Goal: Information Seeking & Learning: Learn about a topic

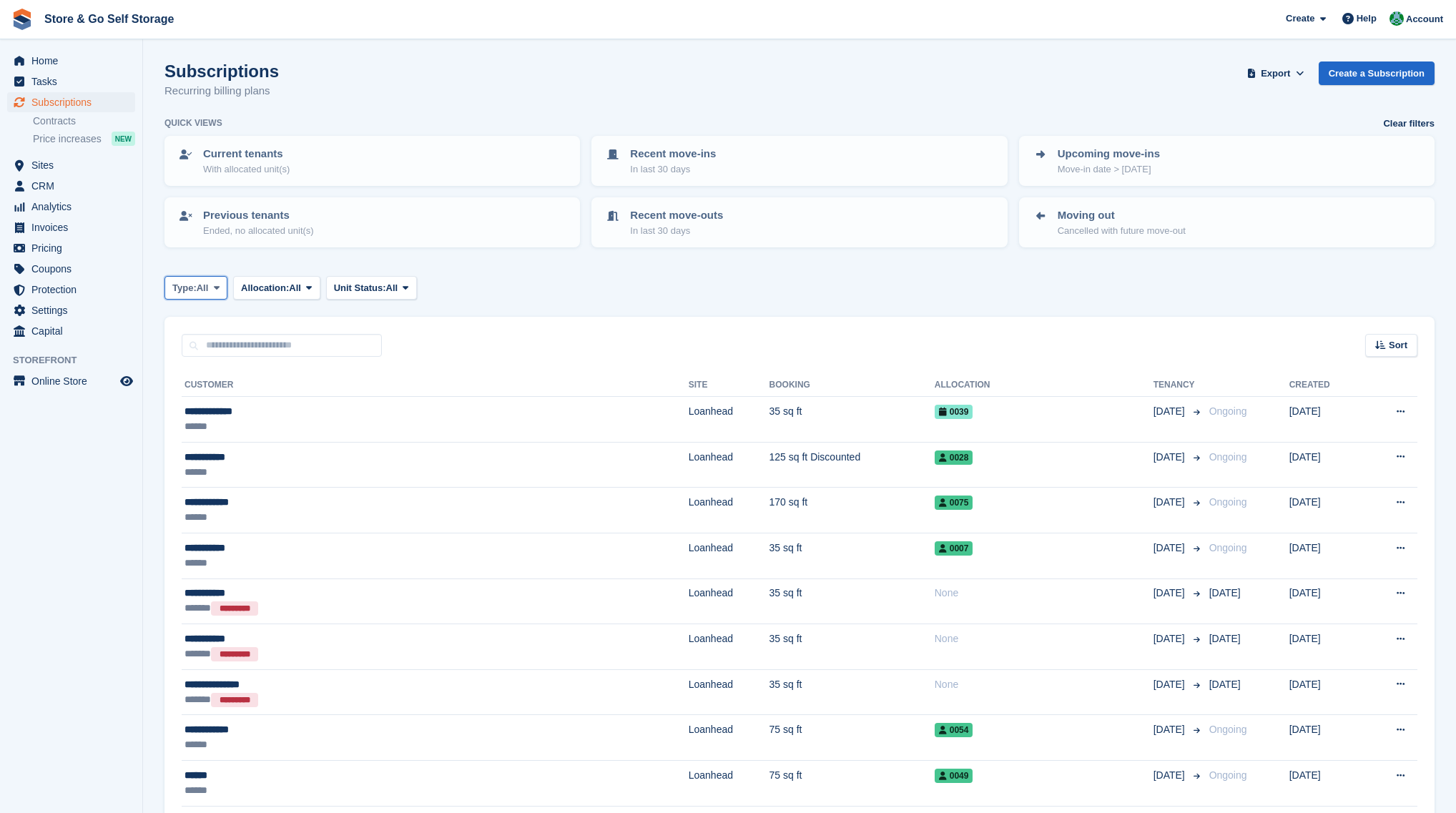
click at [209, 291] on span "All" at bounding box center [202, 288] width 12 height 14
click at [209, 317] on link "All" at bounding box center [233, 322] width 124 height 25
click at [278, 293] on span "Allocation:" at bounding box center [265, 288] width 48 height 14
click at [289, 293] on span "Allocation:" at bounding box center [265, 288] width 48 height 14
click at [295, 288] on span "All" at bounding box center [295, 288] width 12 height 14
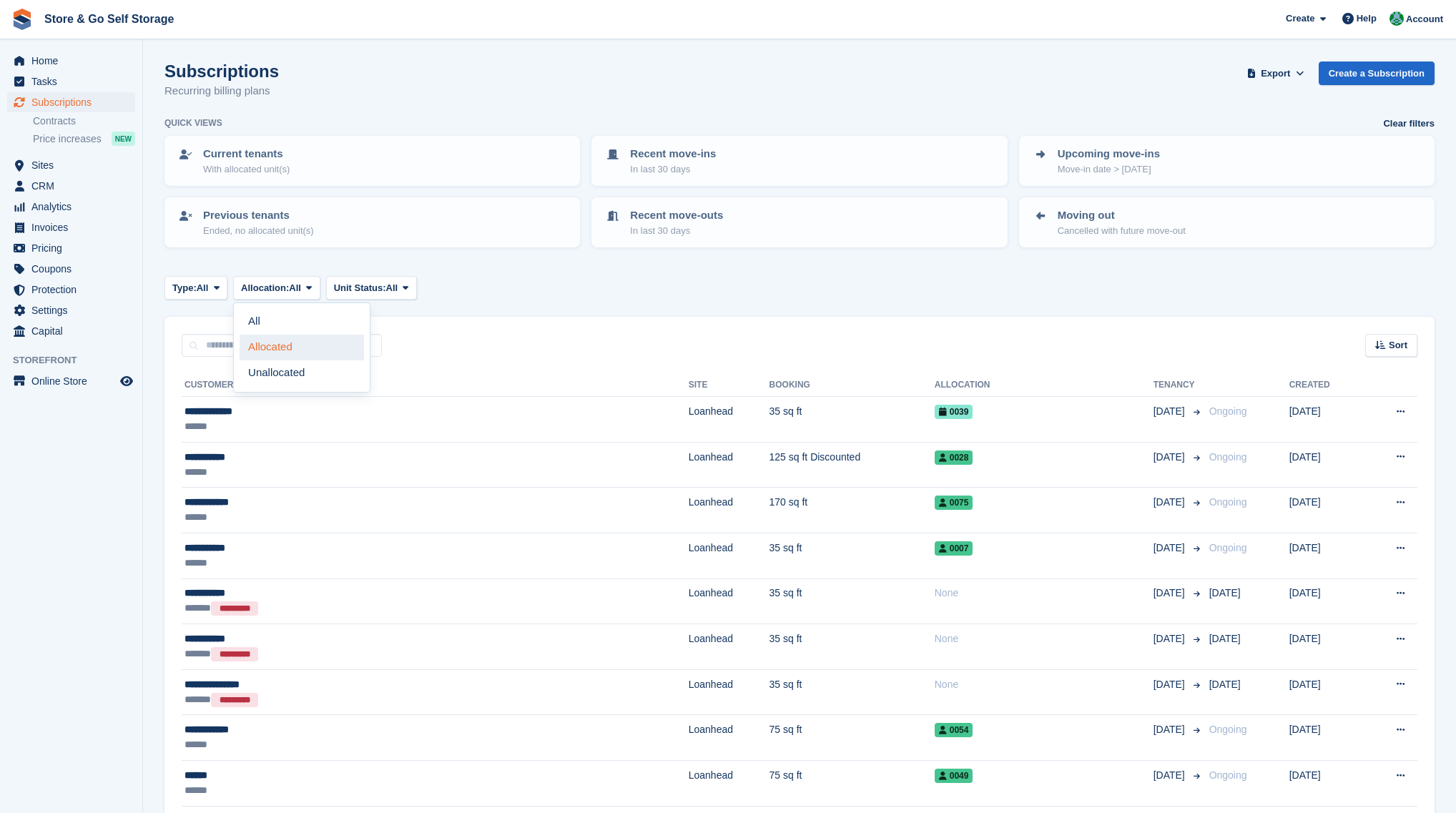
click at [290, 340] on link "Allocated" at bounding box center [302, 347] width 124 height 25
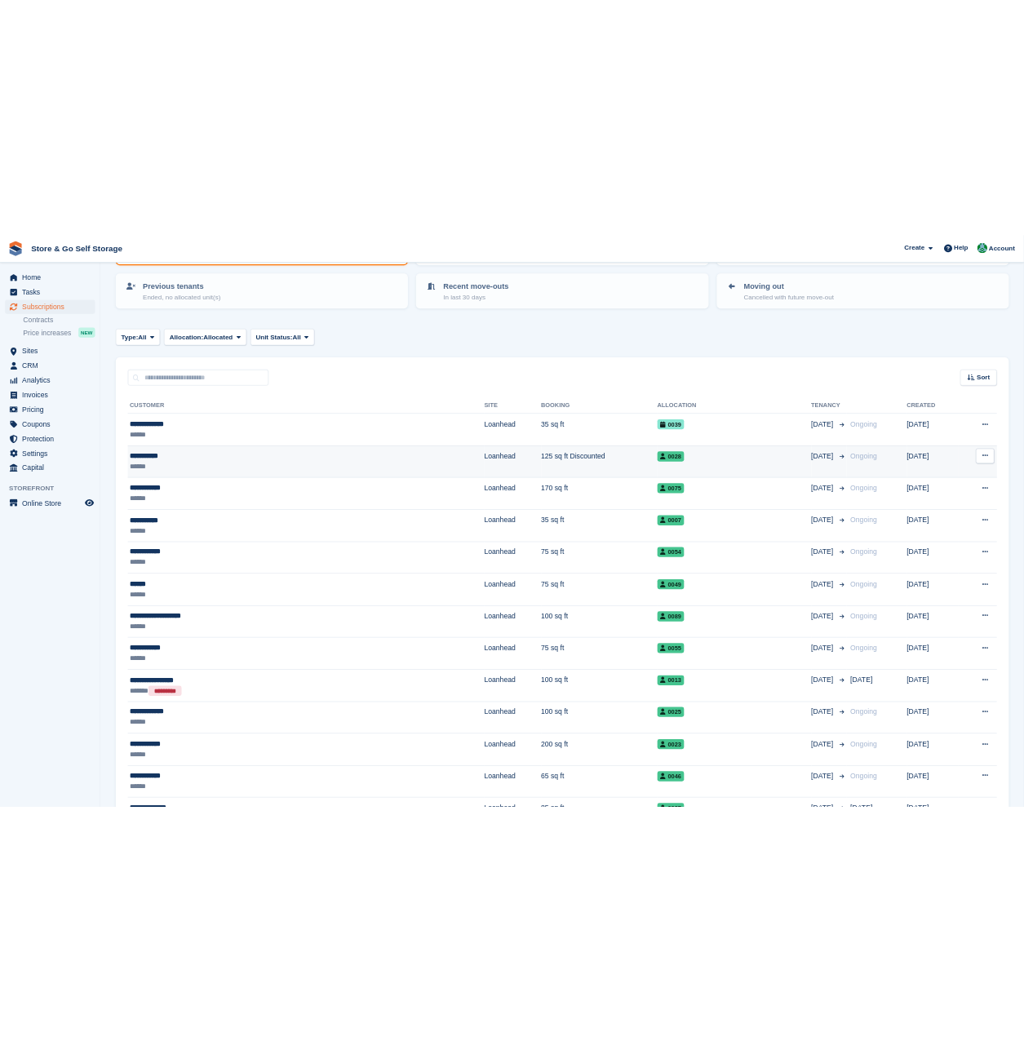
scroll to position [163, 0]
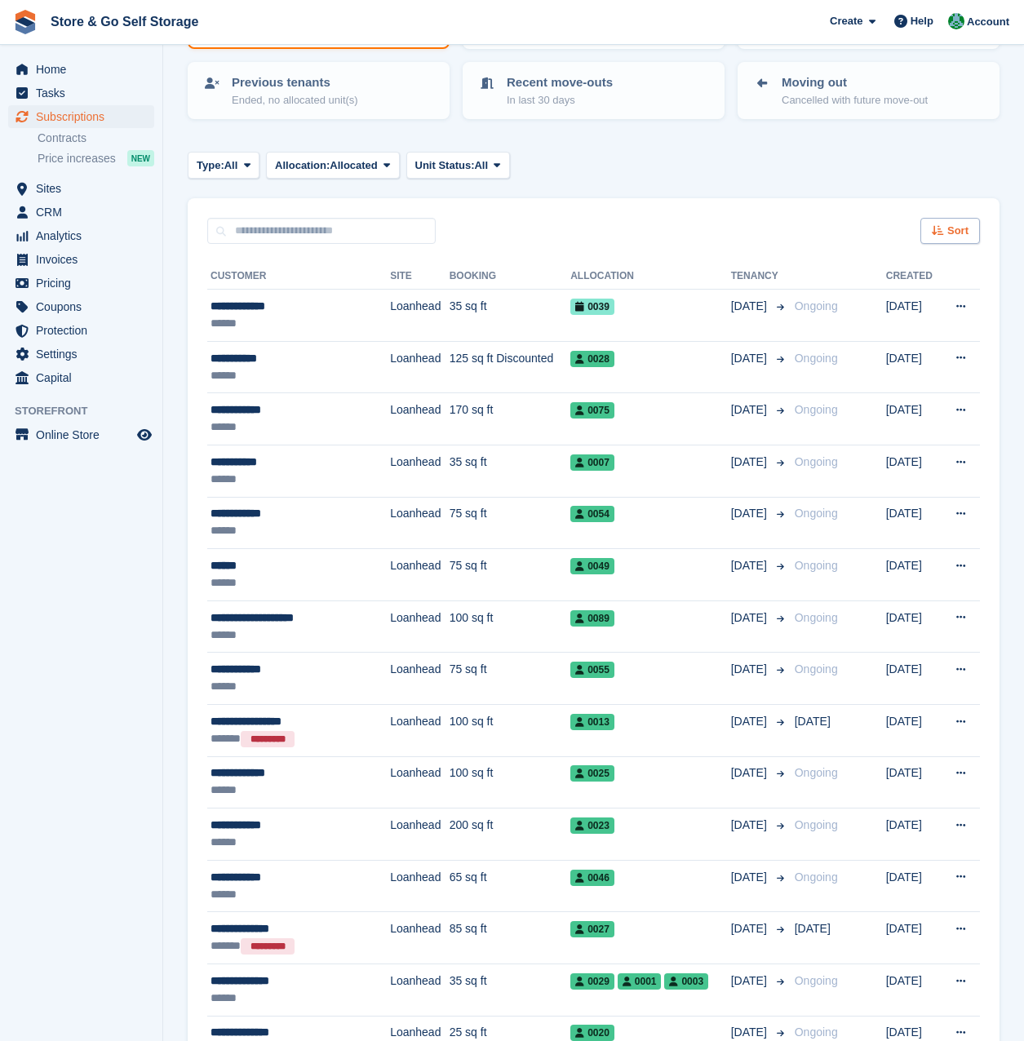
click at [956, 234] on span "Sort" at bounding box center [957, 231] width 21 height 16
click at [863, 175] on div "Type: All All Upcoming Previous Active Ending Allocation: Allocated All Allocat…" at bounding box center [594, 165] width 812 height 27
click at [960, 229] on span "Sort" at bounding box center [957, 231] width 21 height 16
click at [909, 292] on span "Customer name" at bounding box center [890, 292] width 82 height 13
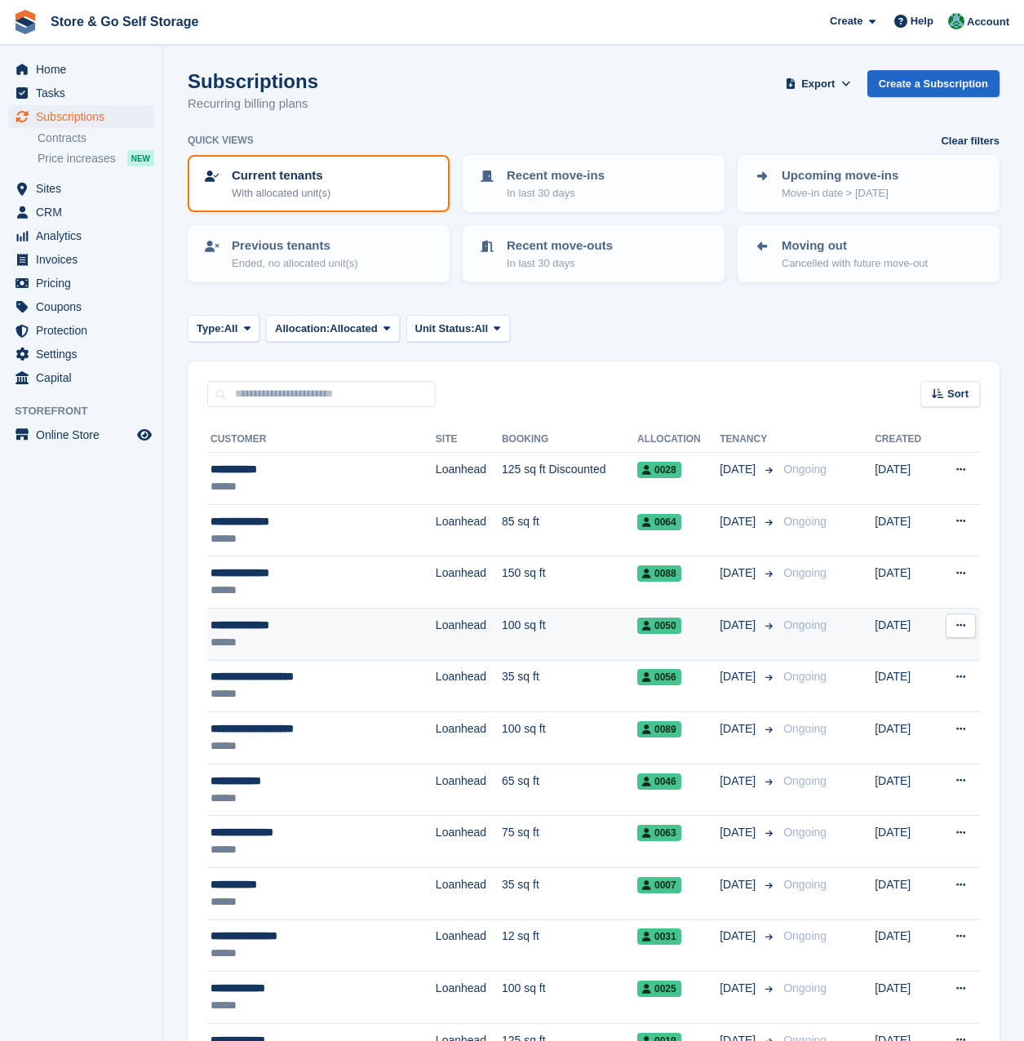
click at [502, 619] on td "100 sq ft" at bounding box center [569, 634] width 135 height 52
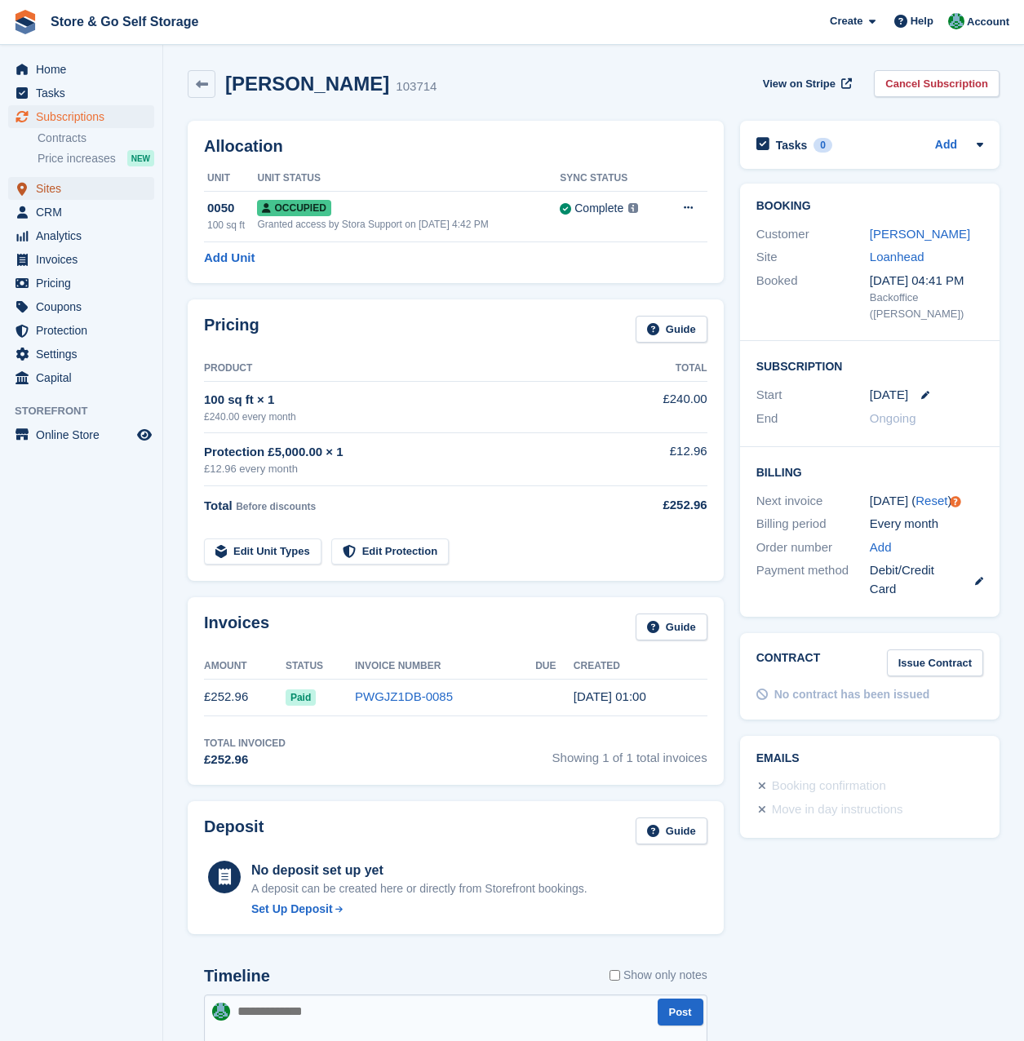
click at [51, 183] on span "Sites" at bounding box center [85, 188] width 98 height 23
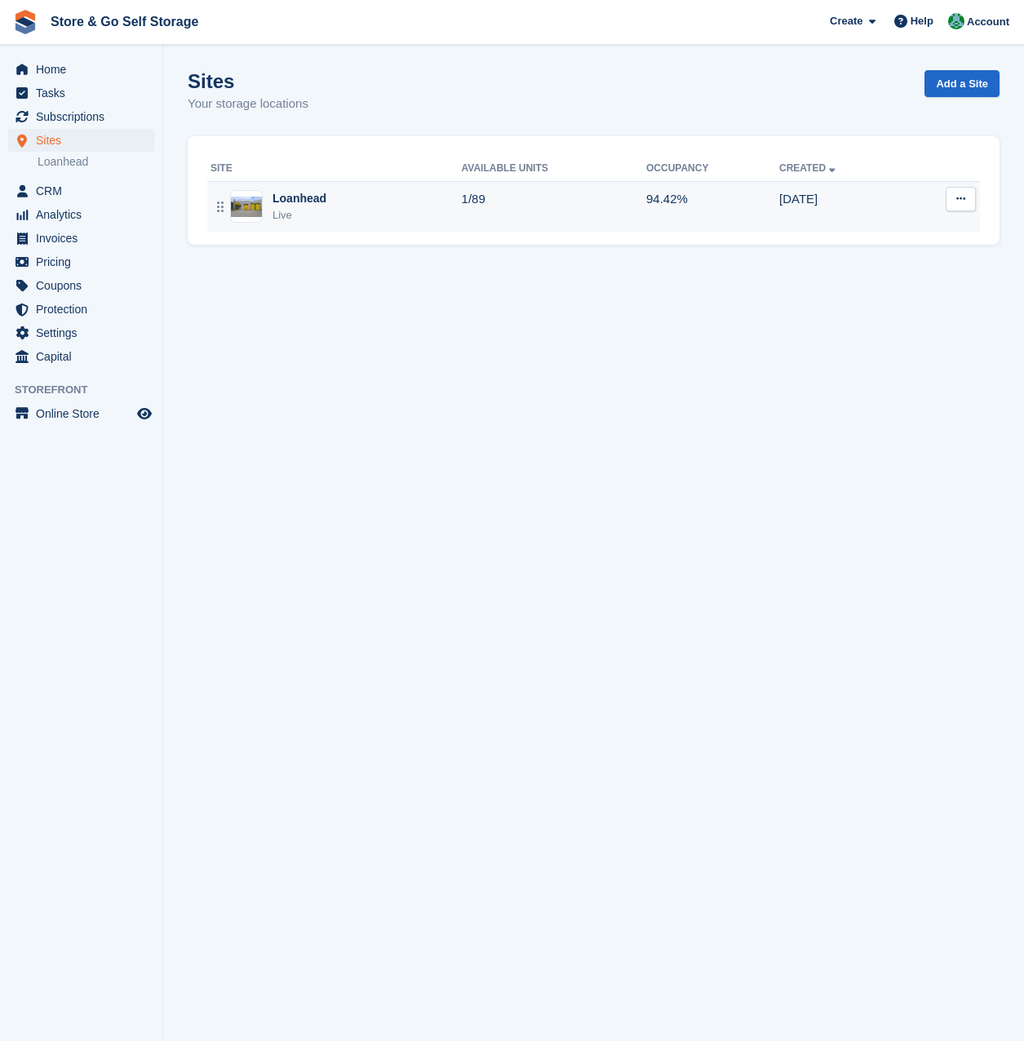
click at [273, 206] on div "Loanhead" at bounding box center [300, 198] width 54 height 17
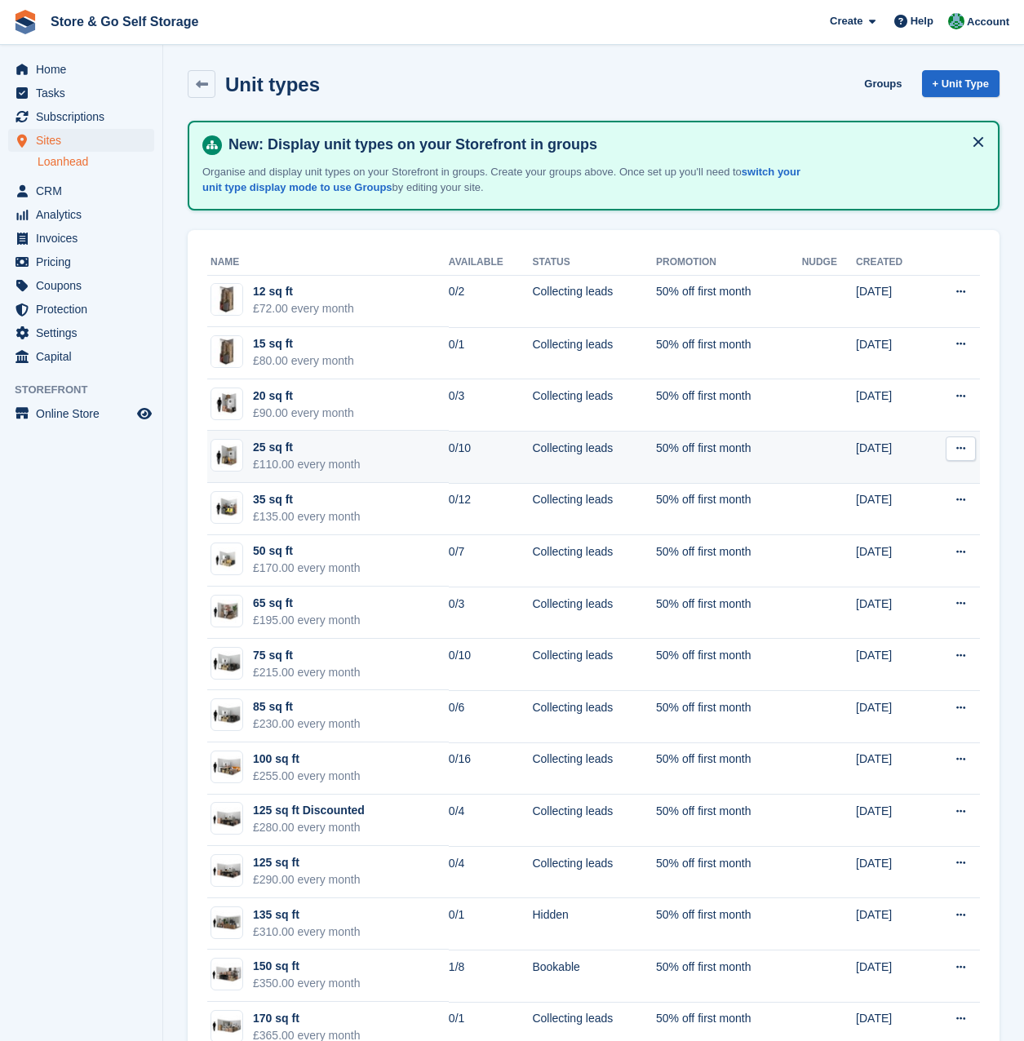
scroll to position [101, 0]
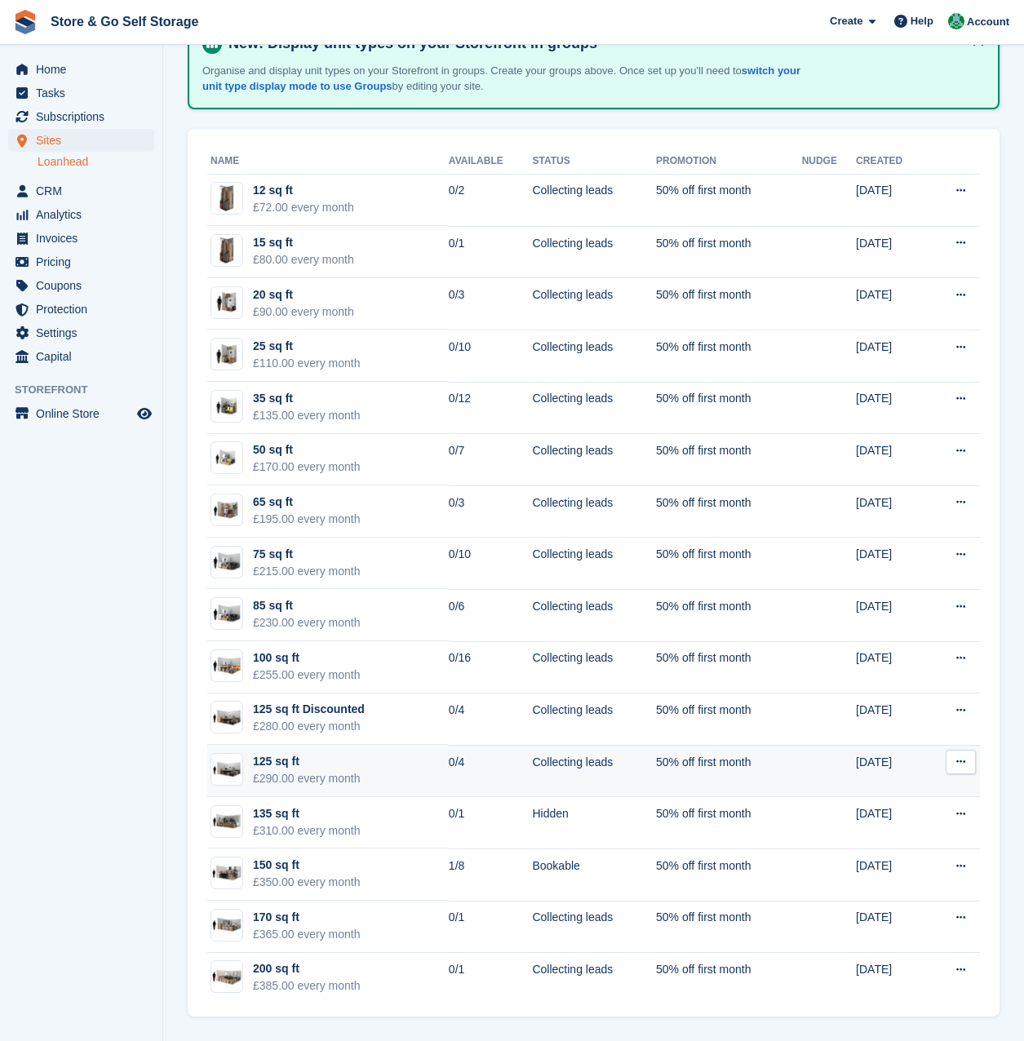
click at [377, 756] on td "125 sq ft £290.00 every month" at bounding box center [328, 771] width 242 height 52
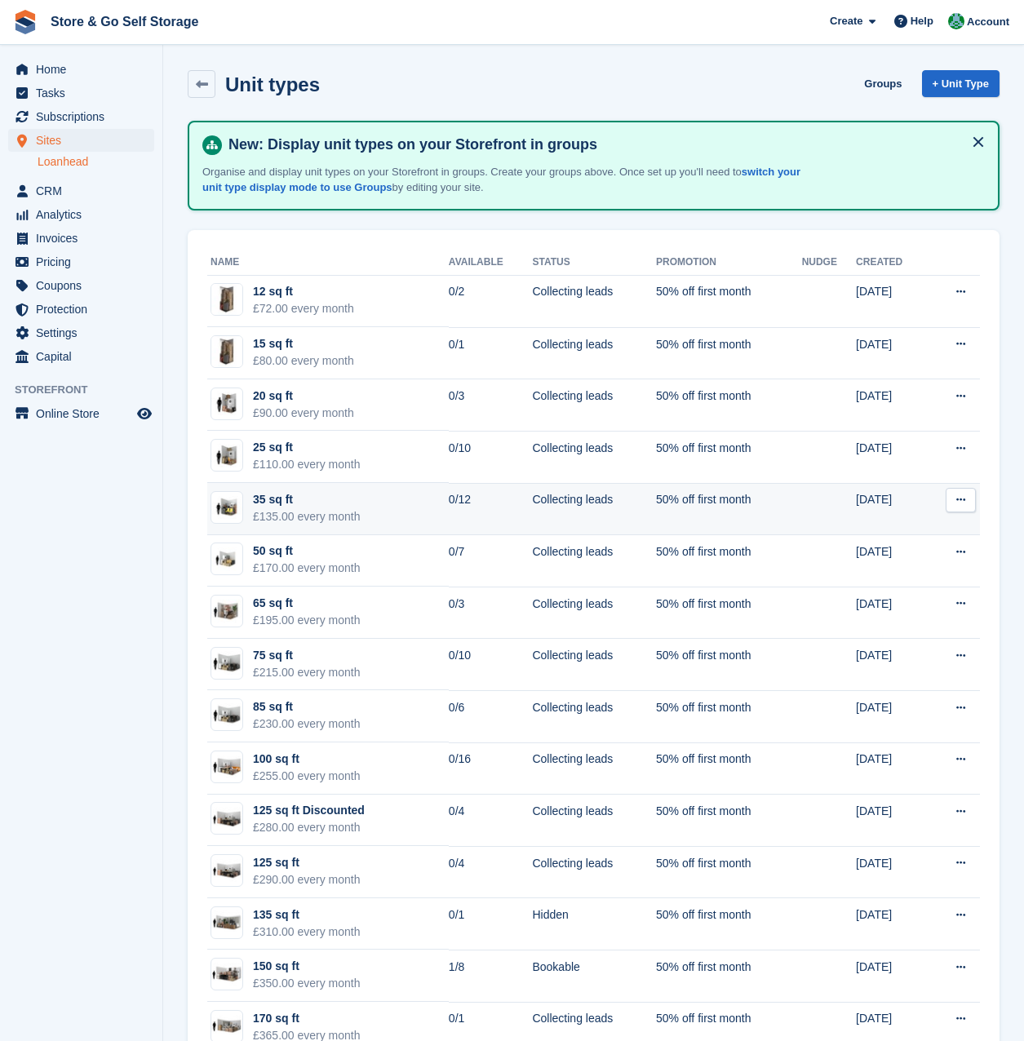
scroll to position [101, 0]
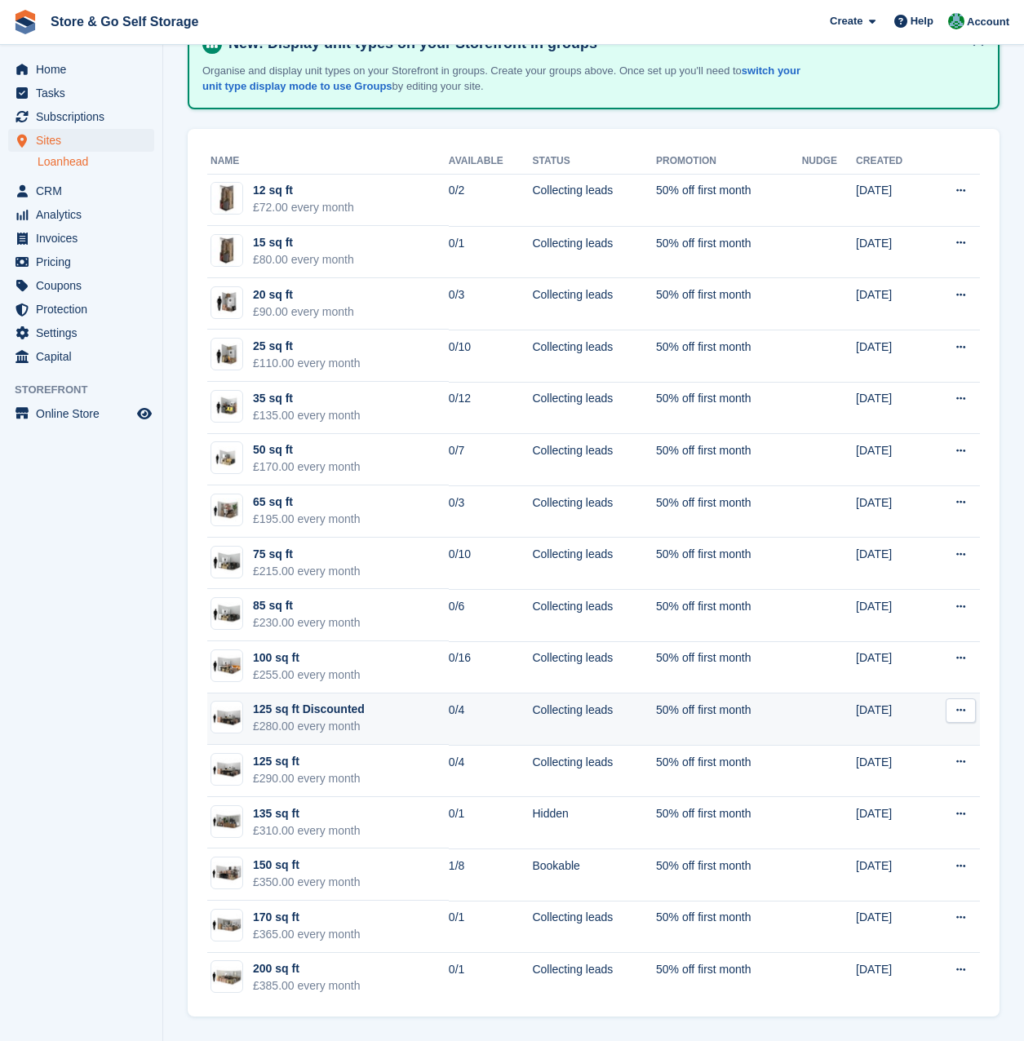
click at [367, 721] on td "125 sq ft Discounted £280.00 every month" at bounding box center [328, 720] width 242 height 52
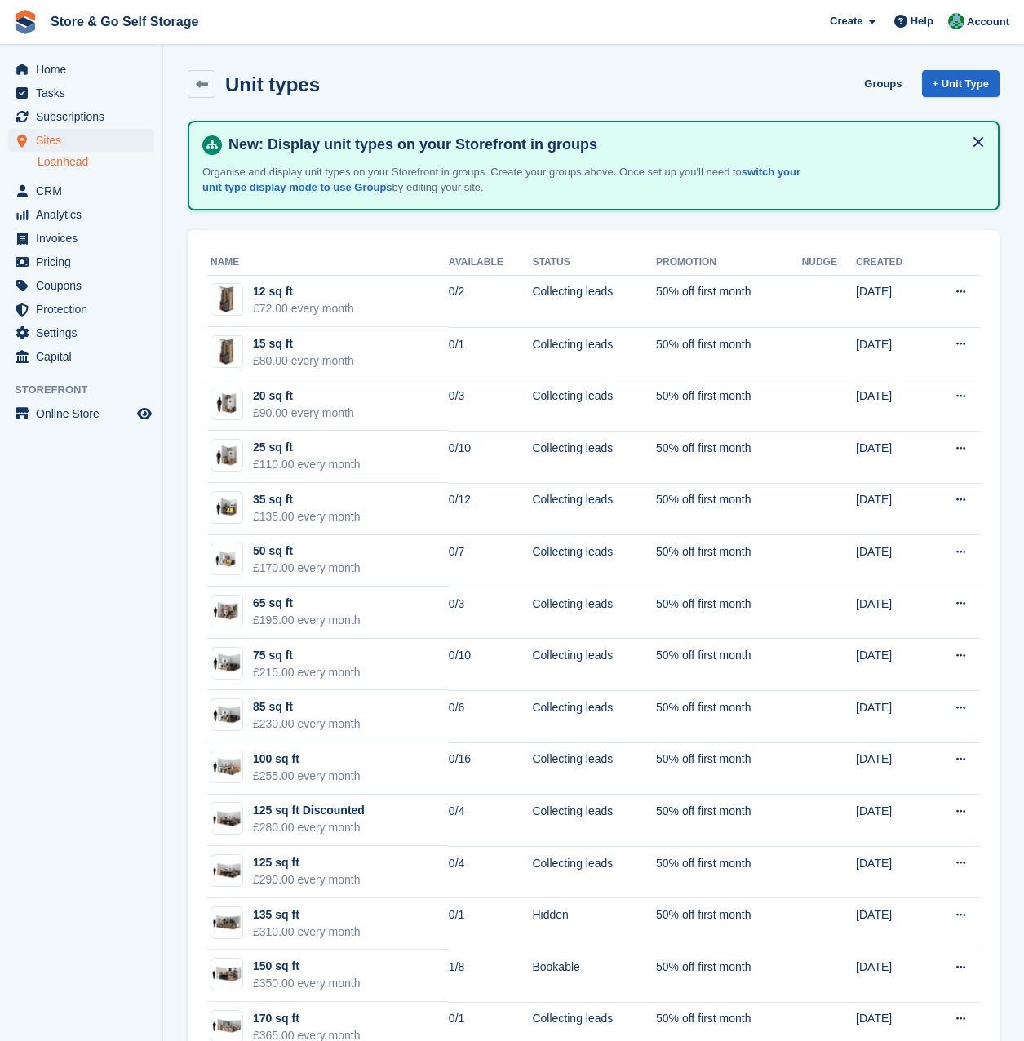
scroll to position [101, 0]
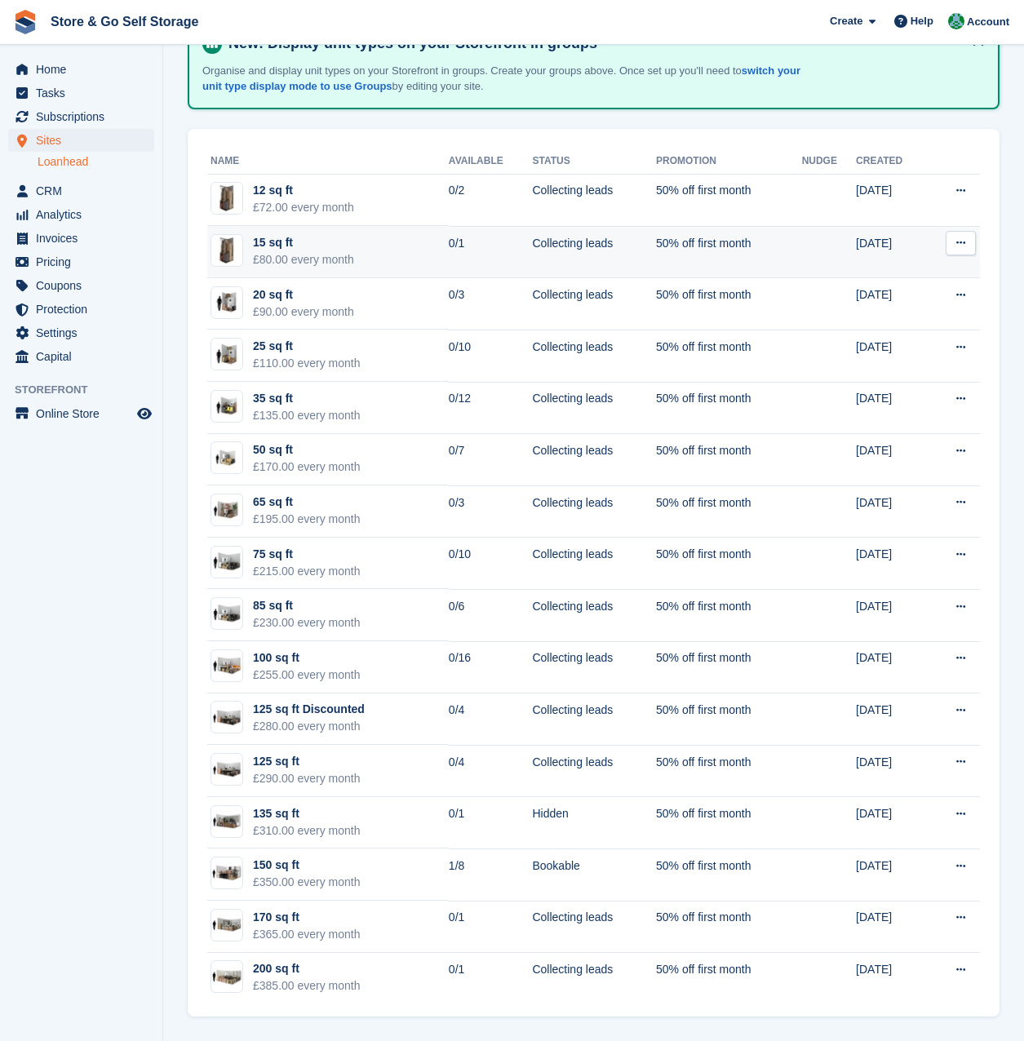
click at [389, 258] on td "15 sq ft £80.00 every month" at bounding box center [328, 252] width 242 height 52
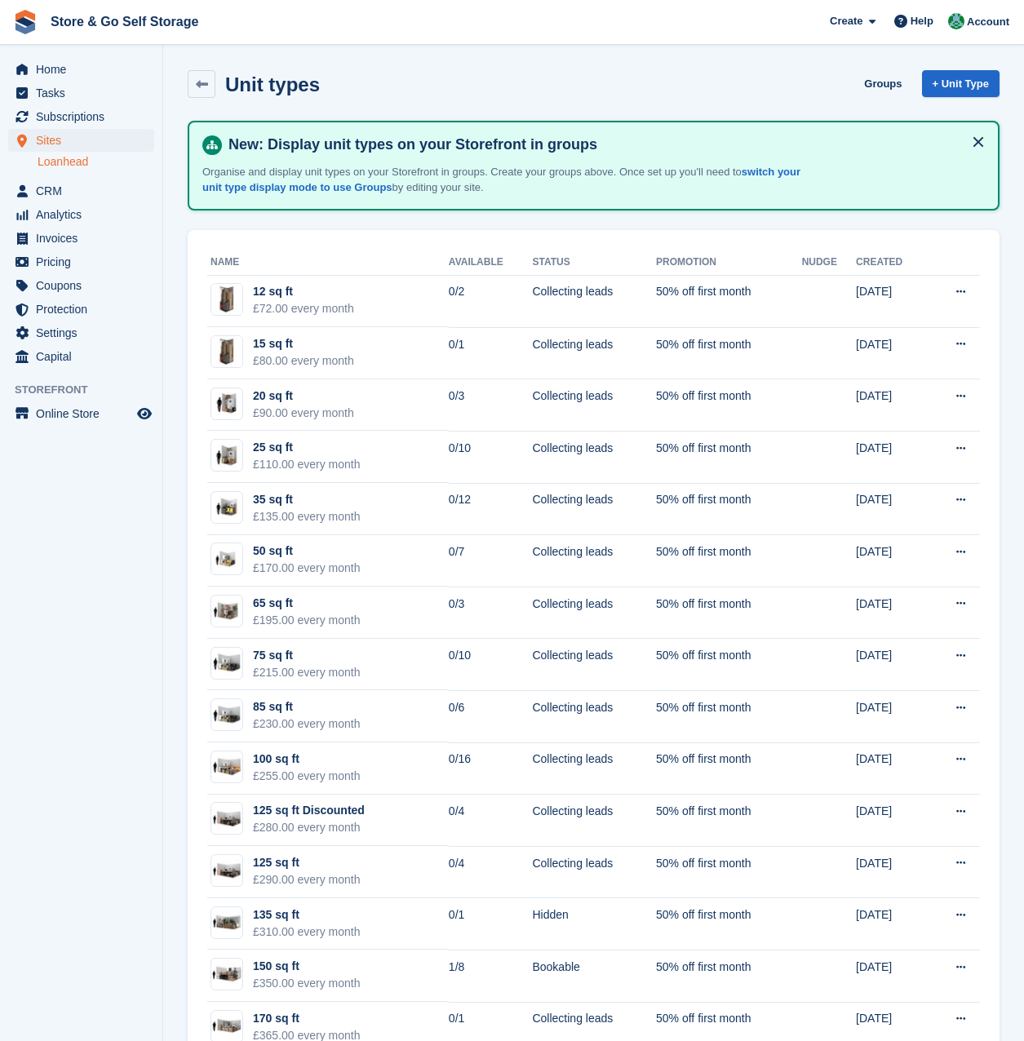
scroll to position [101, 0]
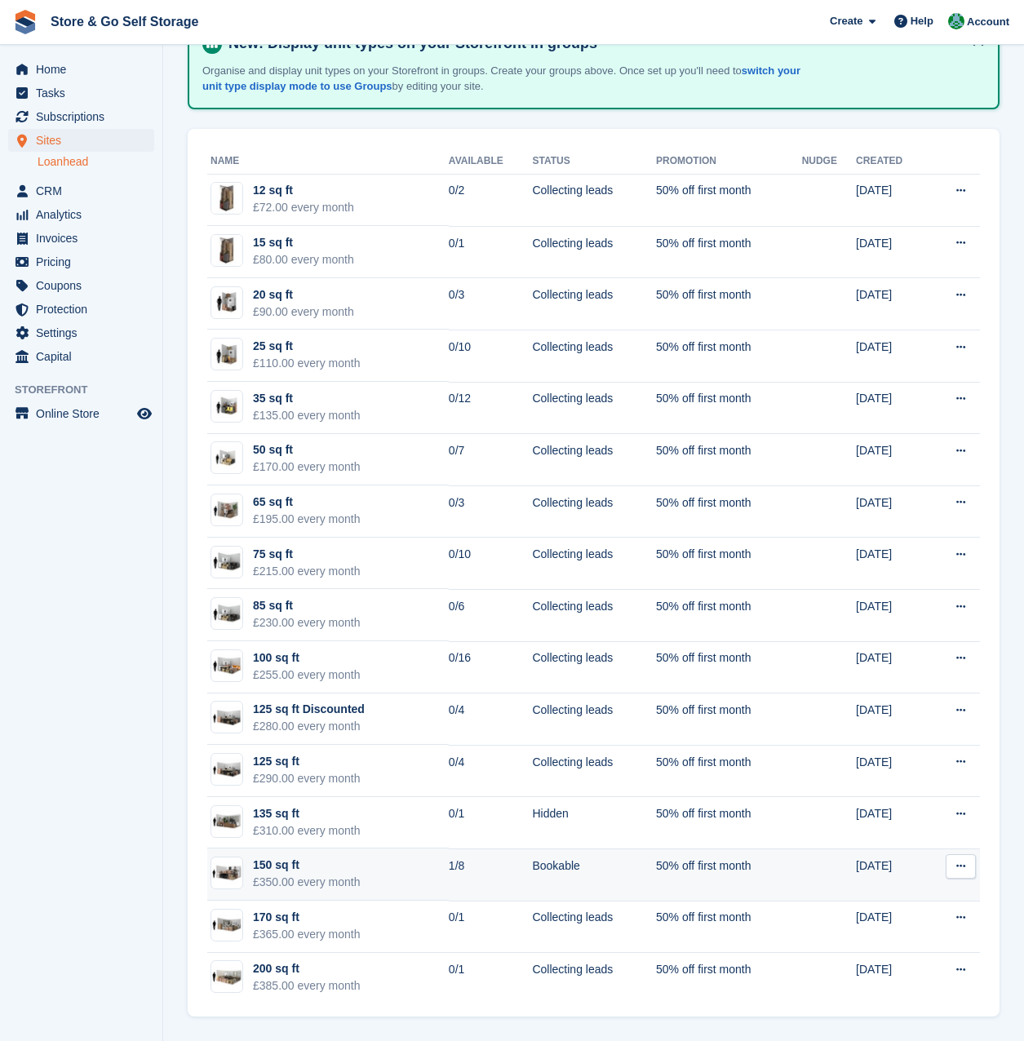
click at [407, 881] on td "150 sq ft £350.00 every month" at bounding box center [328, 875] width 242 height 52
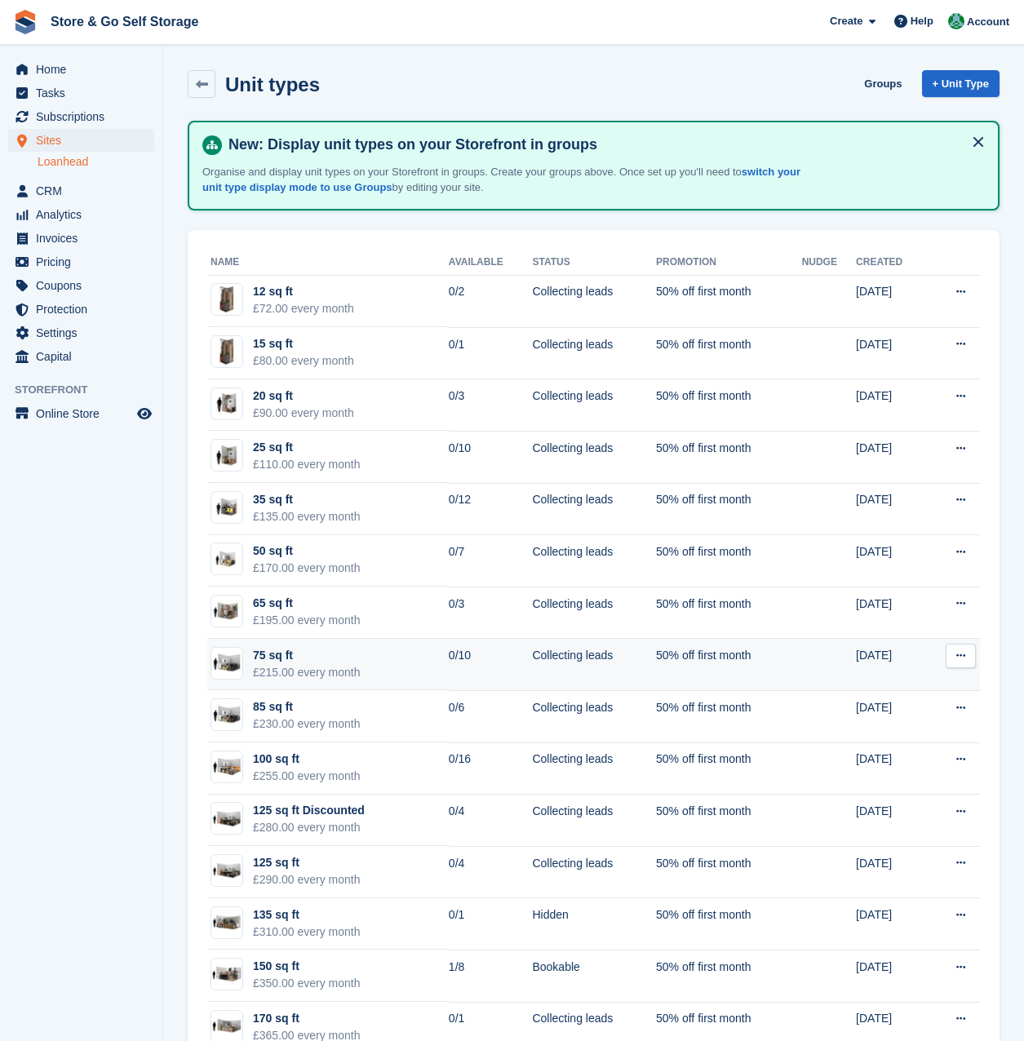
scroll to position [101, 0]
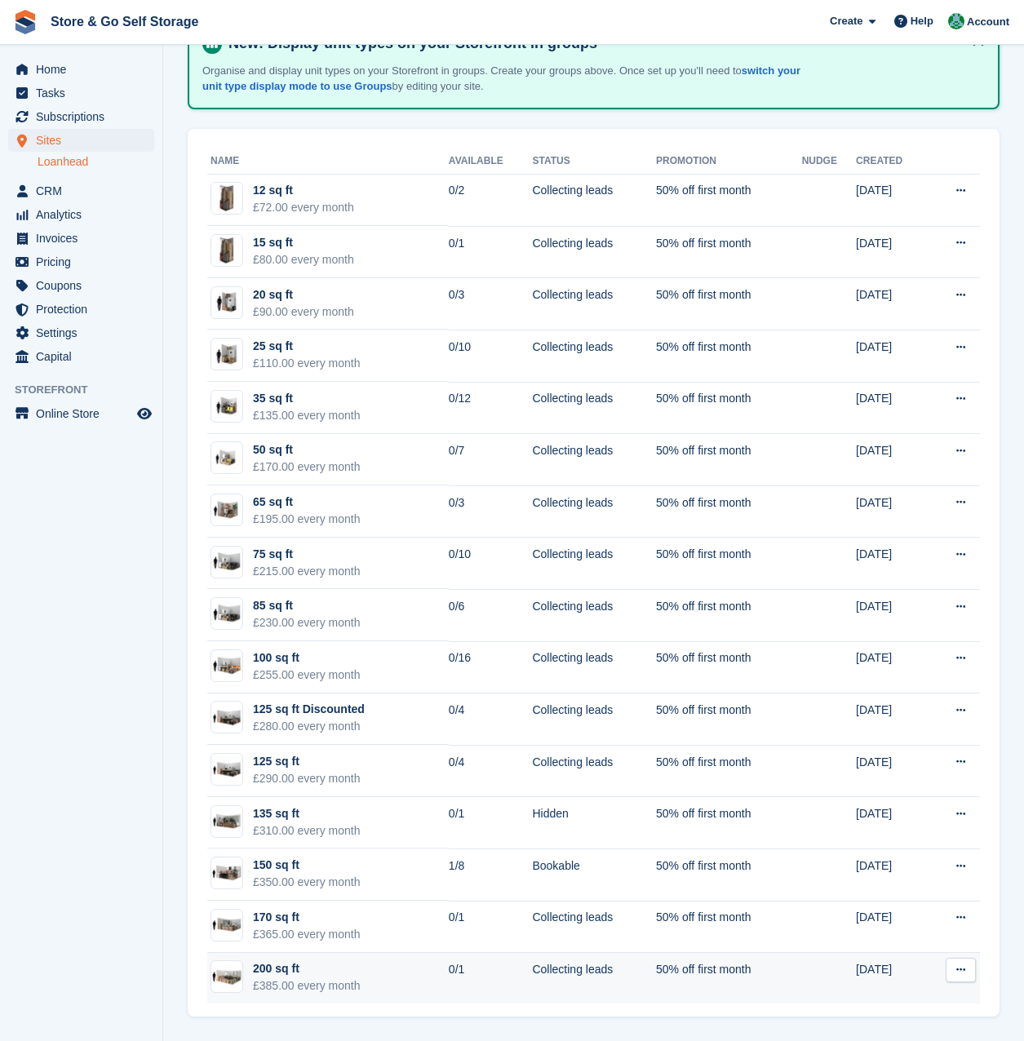
click at [477, 960] on td "0/1" at bounding box center [491, 978] width 84 height 51
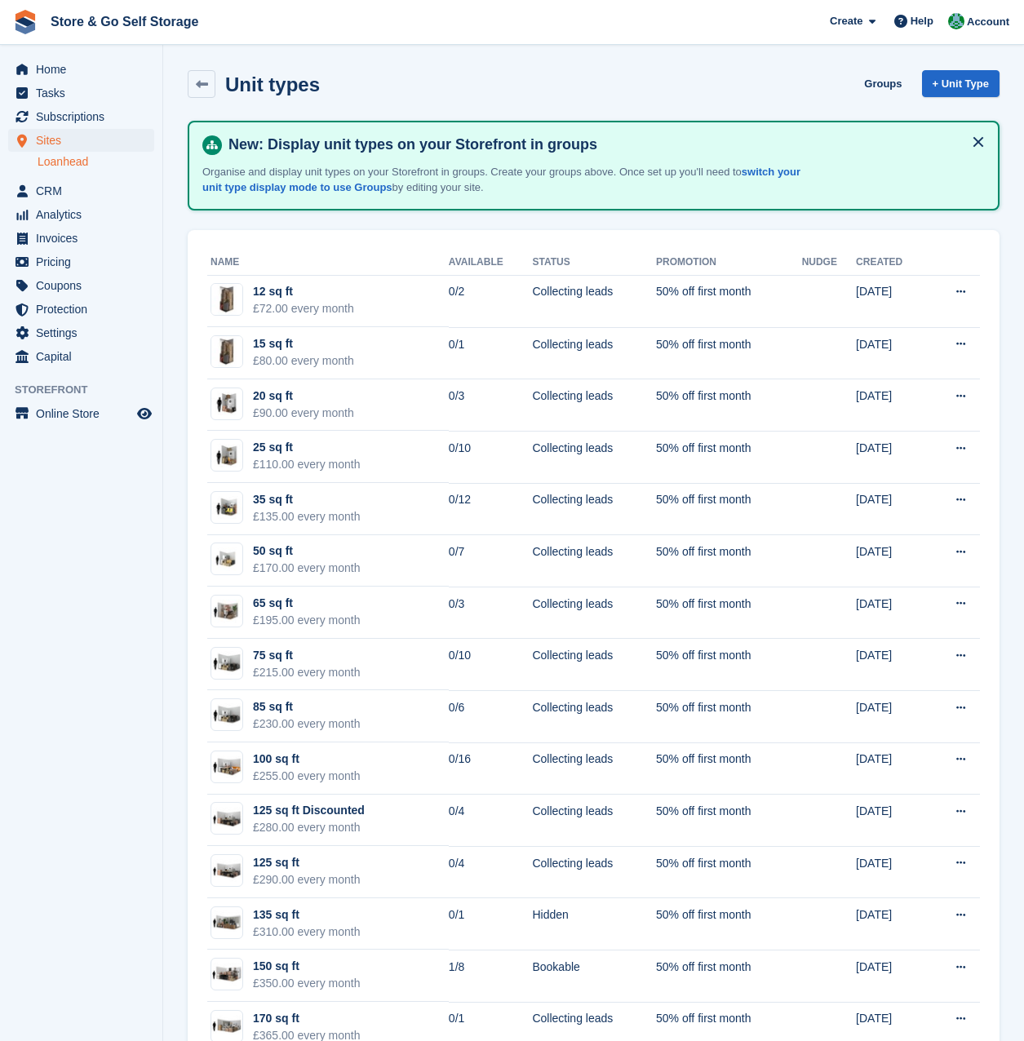
scroll to position [101, 0]
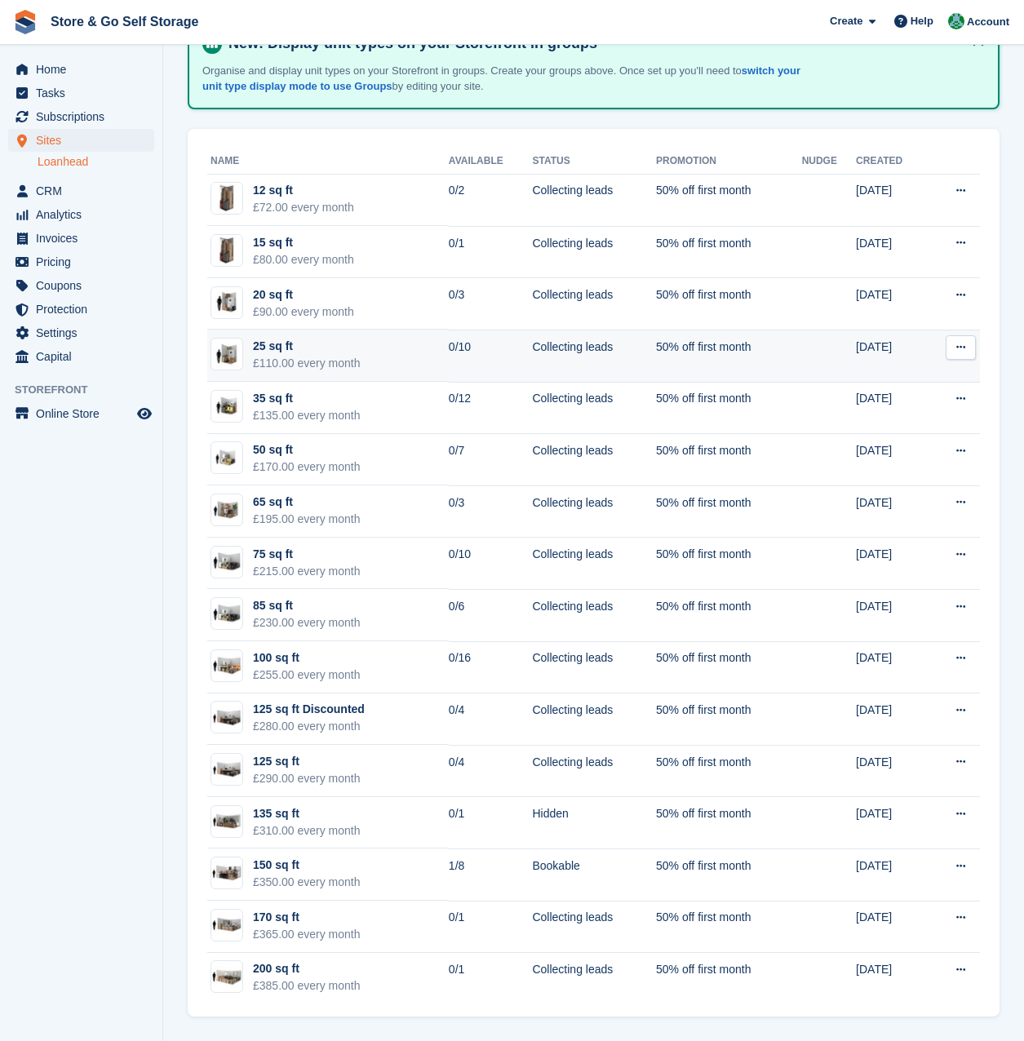
click at [385, 377] on td "25 sq ft £110.00 every month" at bounding box center [328, 356] width 242 height 52
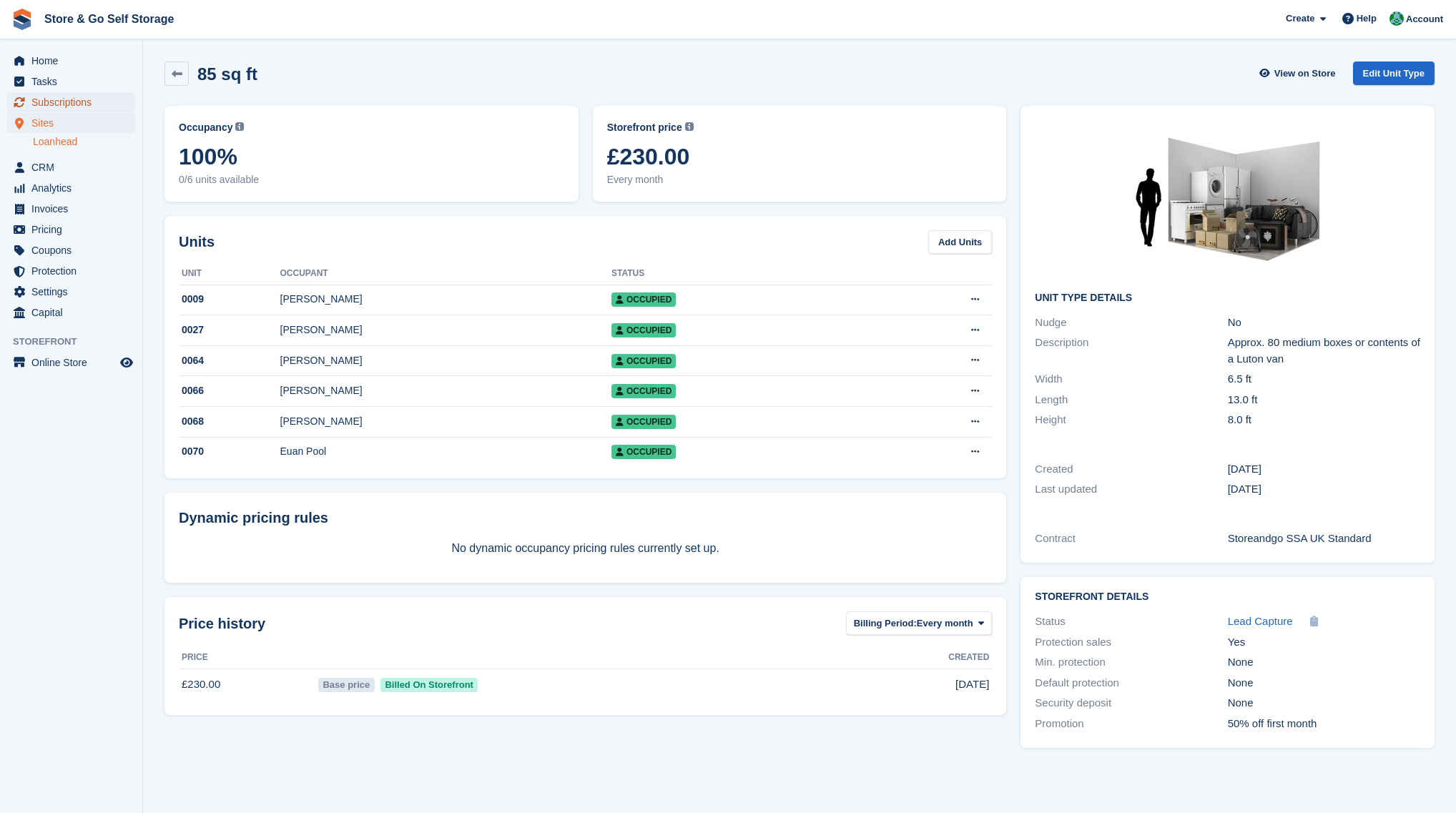
click at [53, 110] on span "Subscriptions" at bounding box center [75, 102] width 86 height 20
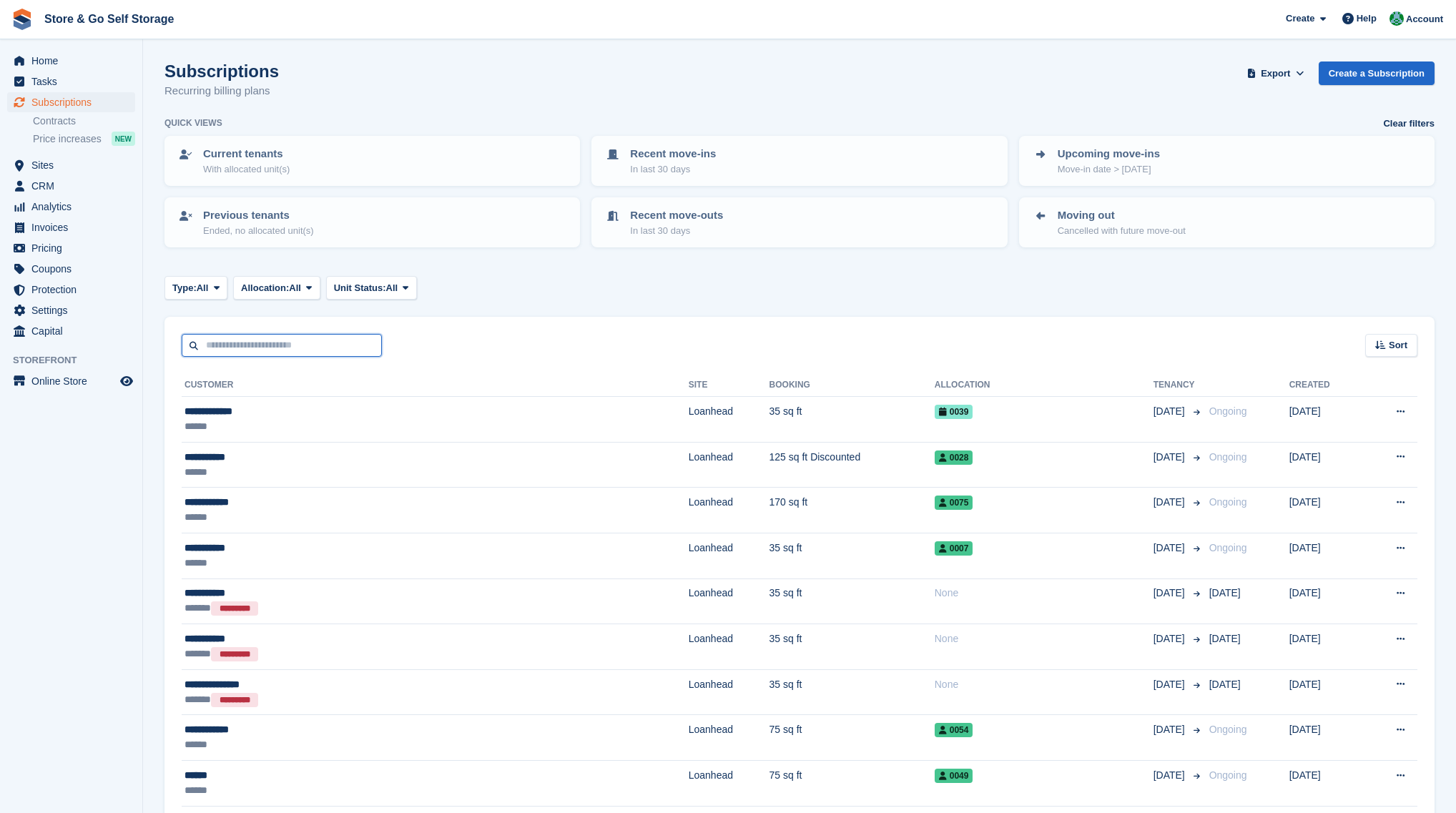
click at [277, 340] on input "text" at bounding box center [281, 345] width 200 height 24
type input "******"
click at [53, 170] on span "Sites" at bounding box center [75, 165] width 86 height 20
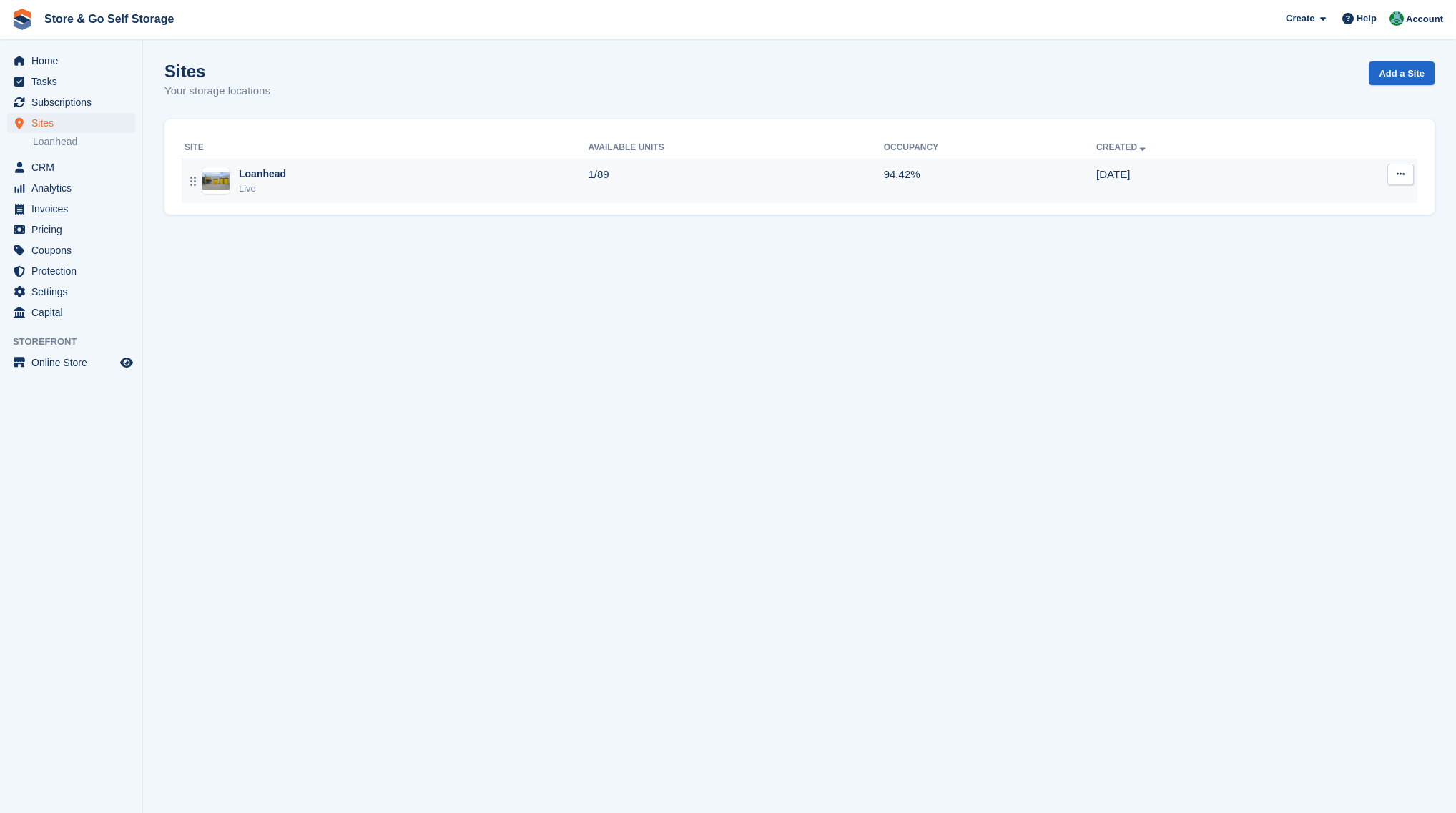
click at [272, 168] on div "Loanhead" at bounding box center [263, 173] width 47 height 15
